Goal: Task Accomplishment & Management: Use online tool/utility

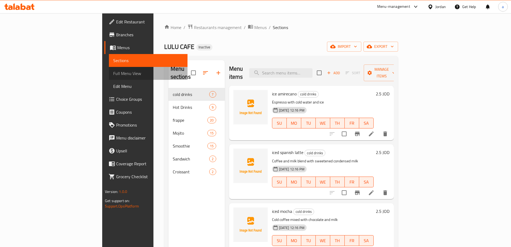
click at [113, 74] on span "Full Menu View" at bounding box center [148, 73] width 70 height 6
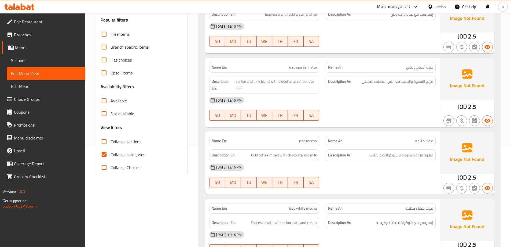
scroll to position [134, 0]
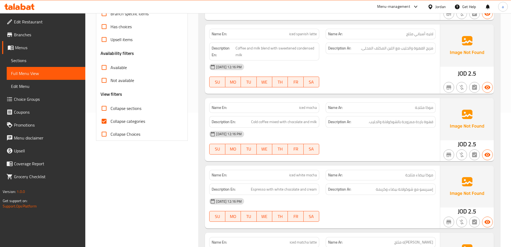
drag, startPoint x: 372, startPoint y: 121, endPoint x: 424, endPoint y: 129, distance: 53.3
click at [424, 129] on div "Name En: iced mocha Name Ar: موكا مثلجة Description En: Cold coffee mixed with …" at bounding box center [322, 129] width 235 height 63
click at [405, 137] on div "[DATE] 12:16 PM" at bounding box center [322, 134] width 233 height 13
drag, startPoint x: 298, startPoint y: 121, endPoint x: 303, endPoint y: 122, distance: 4.9
click at [303, 122] on span "Cold coffee mixed with chocolate and milk" at bounding box center [284, 121] width 66 height 7
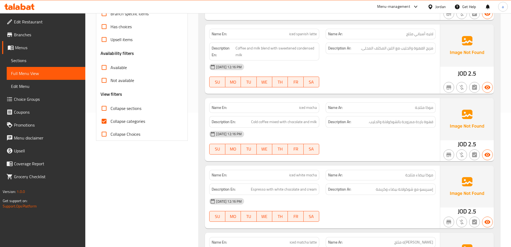
click at [346, 141] on div "[DATE] 12:16 PM SU MO TU WE TH FR SA" at bounding box center [322, 143] width 233 height 30
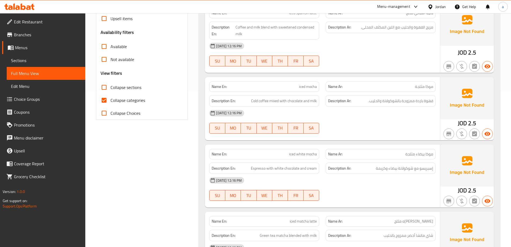
scroll to position [188, 0]
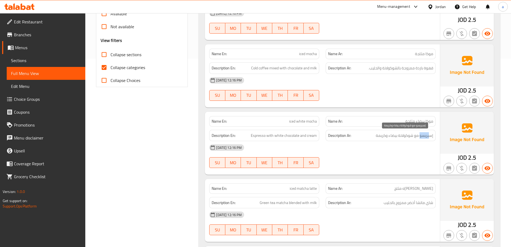
drag, startPoint x: 420, startPoint y: 135, endPoint x: 430, endPoint y: 137, distance: 9.9
click at [430, 137] on span "إسبريسو مع شوكولاتة بيضاء وكريمة" at bounding box center [404, 135] width 57 height 7
click at [416, 147] on div "[DATE] 12:16 PM" at bounding box center [322, 147] width 233 height 13
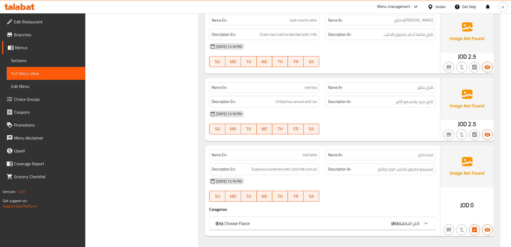
scroll to position [403, 0]
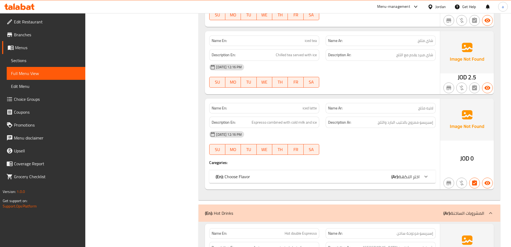
click at [409, 181] on div "(En): Choose Flavor (Ar): اختر النكهة" at bounding box center [322, 176] width 227 height 13
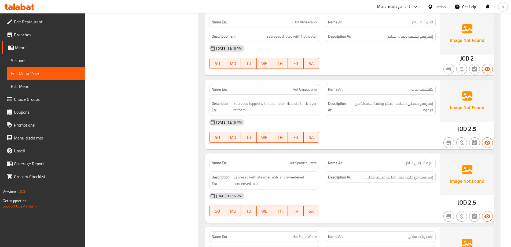
scroll to position [805, 0]
click at [239, 184] on span "Espresso with steamed milk and sweetened condensed milk" at bounding box center [275, 179] width 83 height 13
copy span "condensed"
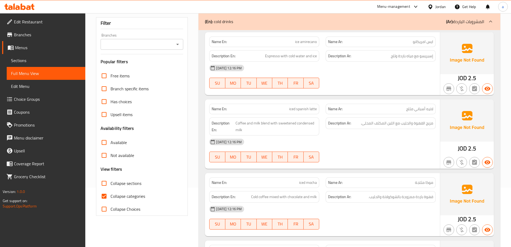
scroll to position [865, 0]
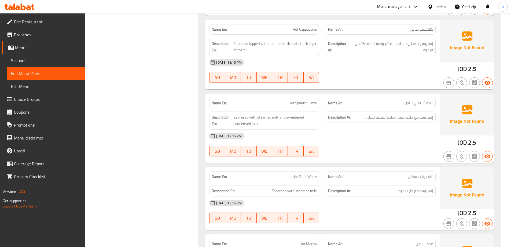
click at [29, 60] on span "Sections" at bounding box center [46, 60] width 70 height 6
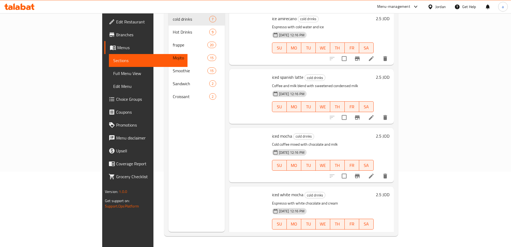
scroll to position [75, 0]
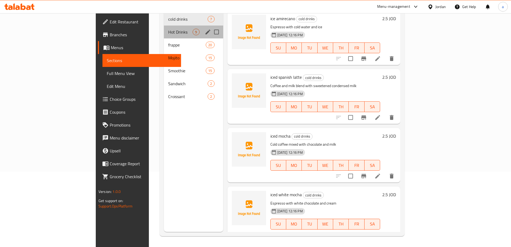
click at [164, 28] on div "Hot Drinks 9" at bounding box center [193, 32] width 59 height 13
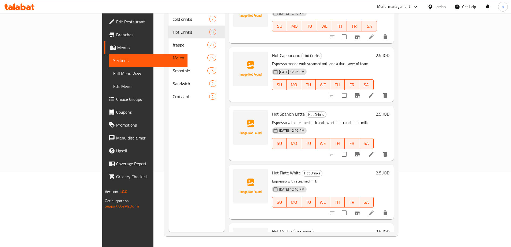
scroll to position [107, 0]
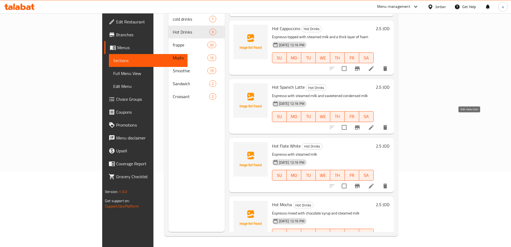
click at [375, 124] on icon at bounding box center [371, 127] width 6 height 6
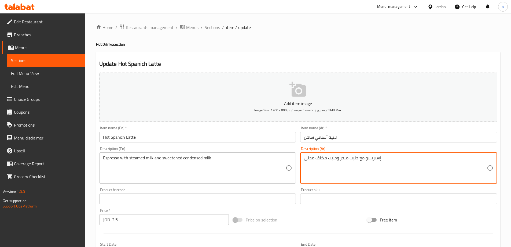
drag, startPoint x: 328, startPoint y: 159, endPoint x: 336, endPoint y: 168, distance: 12.0
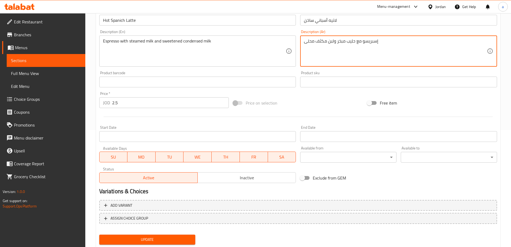
scroll to position [133, 0]
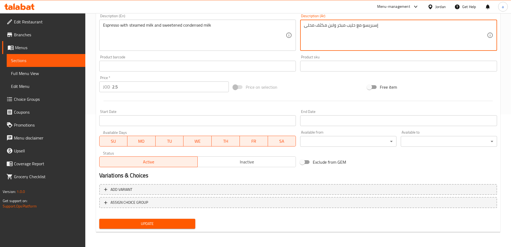
type textarea "إسبريسو مع حليب مبخر ولبن مكثف محلى"
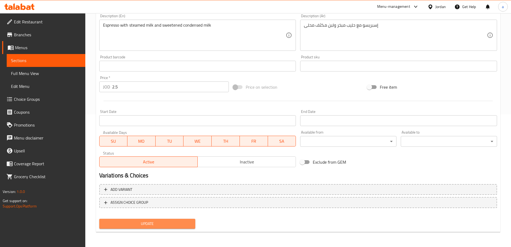
click at [130, 223] on span "Update" at bounding box center [148, 223] width 88 height 7
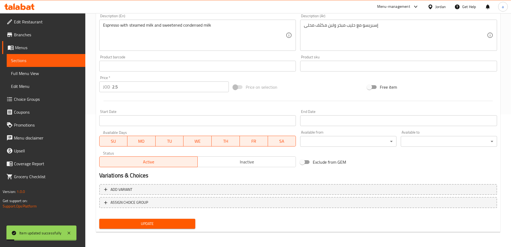
click at [67, 73] on span "Full Menu View" at bounding box center [46, 73] width 70 height 6
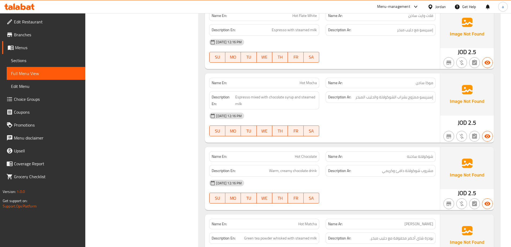
scroll to position [911, 0]
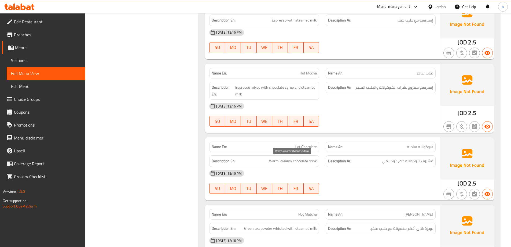
click at [310, 160] on span "Warm, creamy chocolate drink" at bounding box center [293, 161] width 48 height 7
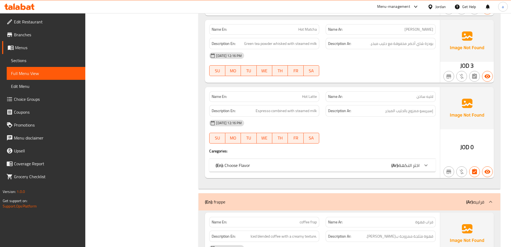
scroll to position [1099, 0]
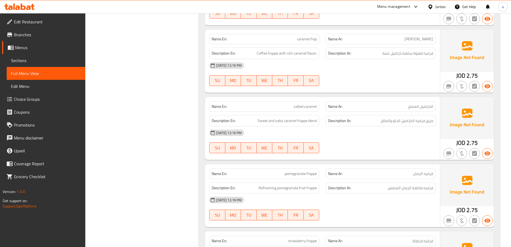
scroll to position [1502, 0]
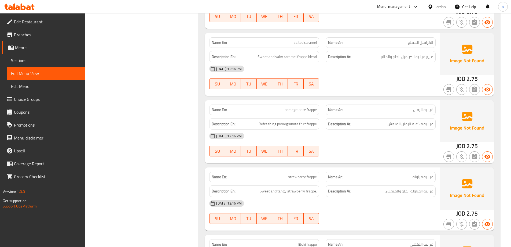
drag, startPoint x: 388, startPoint y: 191, endPoint x: 391, endPoint y: 197, distance: 7.0
click at [391, 192] on span "فرابيه الفراولة الحلو والمنعش." at bounding box center [409, 191] width 48 height 7
drag, startPoint x: 391, startPoint y: 192, endPoint x: 402, endPoint y: 196, distance: 11.7
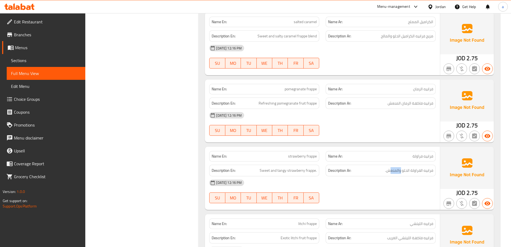
scroll to position [1609, 0]
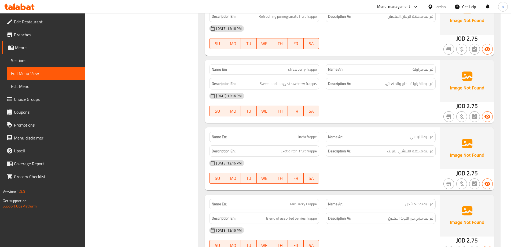
drag, startPoint x: 411, startPoint y: 150, endPoint x: 399, endPoint y: 158, distance: 14.3
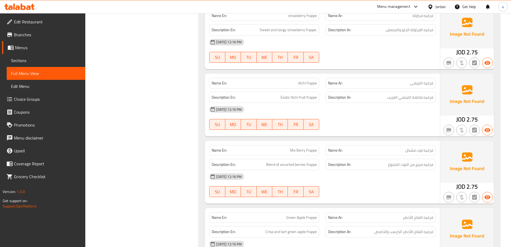
scroll to position [1689, 0]
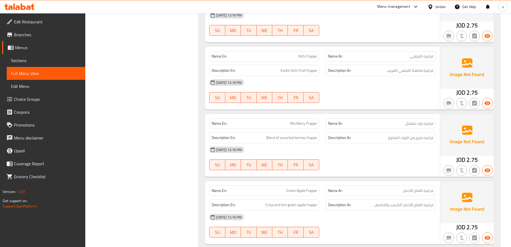
drag, startPoint x: 427, startPoint y: 137, endPoint x: 433, endPoint y: 147, distance: 11.8
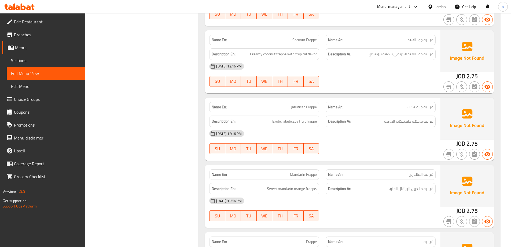
scroll to position [2387, 0]
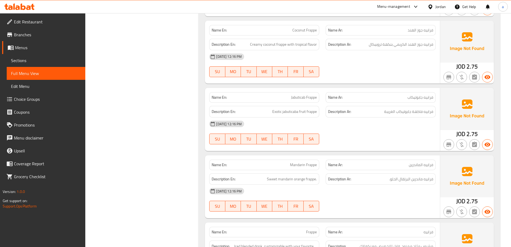
click at [39, 60] on span "Sections" at bounding box center [46, 60] width 70 height 6
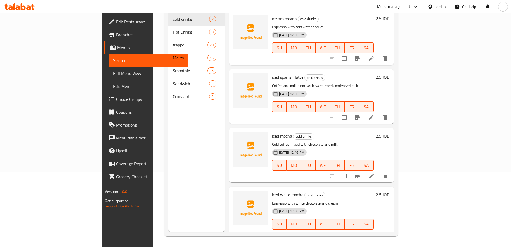
scroll to position [75, 0]
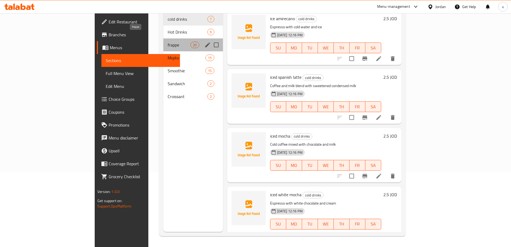
click at [168, 42] on span "frappe" at bounding box center [179, 45] width 23 height 6
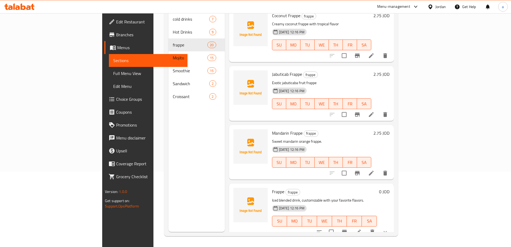
scroll to position [886, 0]
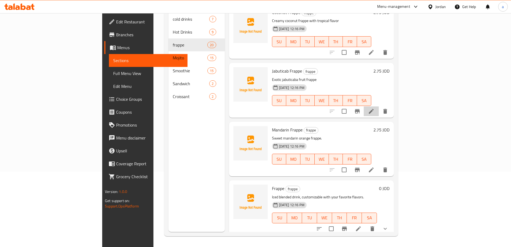
click at [379, 107] on li at bounding box center [371, 111] width 15 height 10
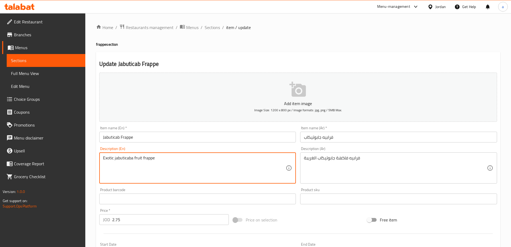
drag, startPoint x: 133, startPoint y: 158, endPoint x: 130, endPoint y: 162, distance: 4.0
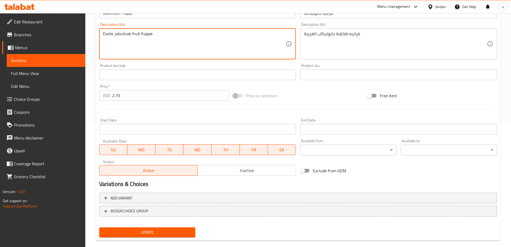
scroll to position [133, 0]
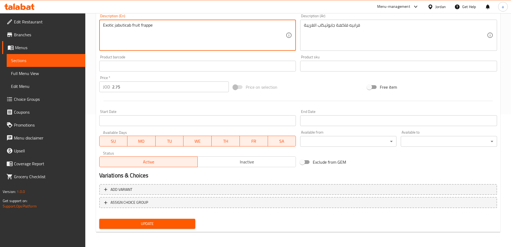
type textarea "Exotic jabuticab fruit frappe"
click at [147, 226] on span "Update" at bounding box center [148, 223] width 88 height 7
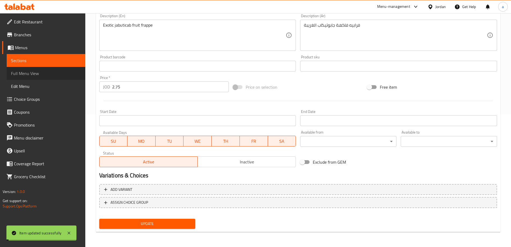
click at [23, 68] on link "Full Menu View" at bounding box center [46, 73] width 79 height 13
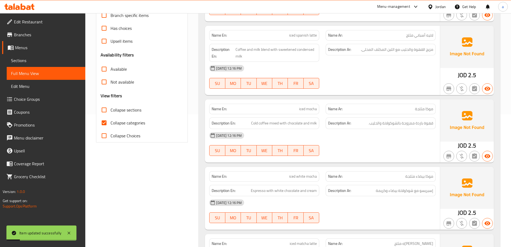
click at [128, 125] on span "Collapse categories" at bounding box center [128, 122] width 35 height 6
click at [111, 125] on input "Collapse categories" at bounding box center [104, 122] width 13 height 13
checkbox input "false"
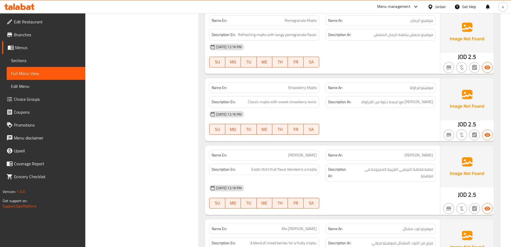
scroll to position [3139, 0]
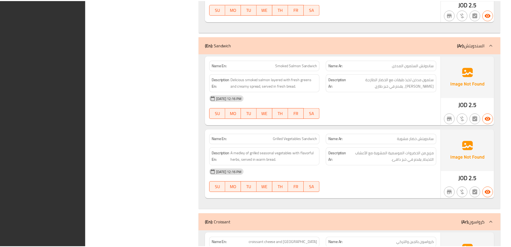
scroll to position [5354, 0]
